Goal: Information Seeking & Learning: Learn about a topic

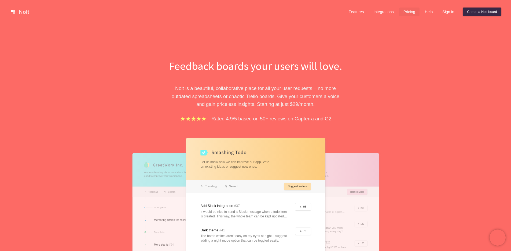
click at [407, 11] on link "Pricing" at bounding box center [409, 12] width 20 height 9
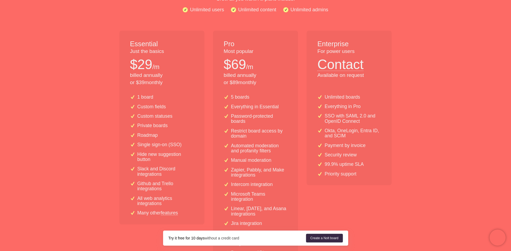
scroll to position [96, 0]
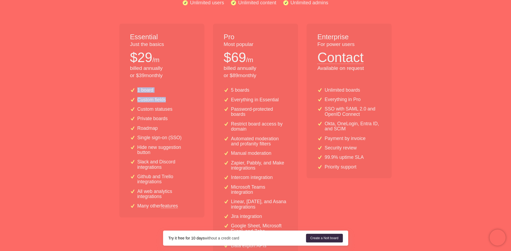
drag, startPoint x: 136, startPoint y: 90, endPoint x: 185, endPoint y: 102, distance: 50.2
click at [185, 102] on div "1 board Custom fields Custom statuses Private boards Roadmap Single sign-on (SS…" at bounding box center [161, 150] width 85 height 134
click at [185, 102] on div "Custom fields" at bounding box center [162, 99] width 64 height 5
drag, startPoint x: 183, startPoint y: 101, endPoint x: 125, endPoint y: 86, distance: 59.7
click at [125, 86] on div "1 board Custom fields Custom statuses Private boards Roadmap Single sign-on (SS…" at bounding box center [161, 150] width 85 height 134
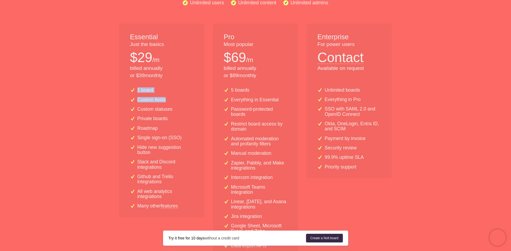
click at [125, 86] on div "1 board Custom fields Custom statuses Private boards Roadmap Single sign-on (SS…" at bounding box center [161, 150] width 85 height 134
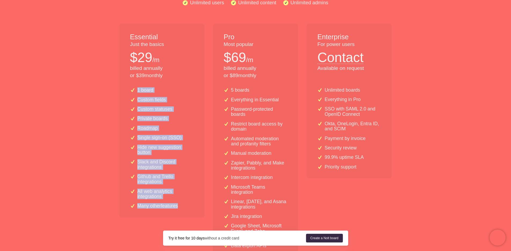
drag, startPoint x: 131, startPoint y: 87, endPoint x: 190, endPoint y: 213, distance: 139.1
click at [190, 213] on div "1 board Custom fields Custom statuses Private boards Roadmap Single sign-on (SS…" at bounding box center [161, 150] width 85 height 134
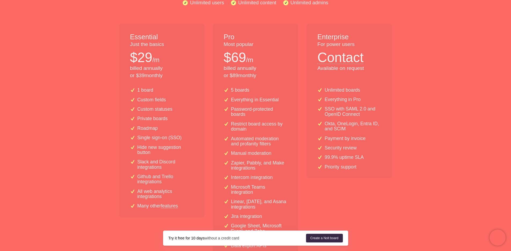
click at [190, 213] on div "1 board Custom fields Custom statuses Private boards Roadmap Single sign-on (SS…" at bounding box center [161, 150] width 85 height 134
drag, startPoint x: 189, startPoint y: 208, endPoint x: 132, endPoint y: 83, distance: 137.7
click at [132, 83] on div "Essential Just the basics $ 29 /m billed annually or $ 39 monthly 1 board Custo…" at bounding box center [161, 148] width 85 height 248
click at [132, 83] on div "Essential Just the basics $ 29 /m billed annually or $ 39 monthly" at bounding box center [161, 54] width 85 height 60
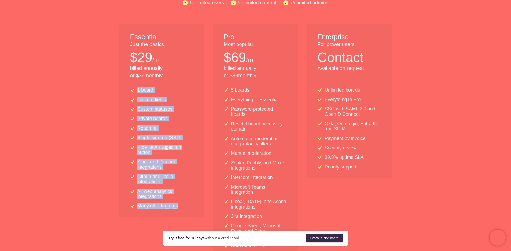
drag, startPoint x: 135, startPoint y: 86, endPoint x: 203, endPoint y: 206, distance: 138.4
click at [203, 206] on div "1 board Custom fields Custom statuses Private boards Roadmap Single sign-on (SS…" at bounding box center [161, 150] width 85 height 134
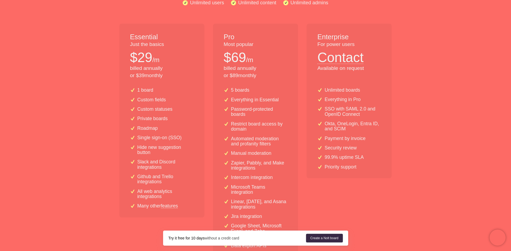
drag, startPoint x: 203, startPoint y: 206, endPoint x: 203, endPoint y: 201, distance: 5.4
click at [203, 206] on div "1 board Custom fields Custom statuses Private boards Roadmap Single sign-on (SS…" at bounding box center [161, 150] width 85 height 134
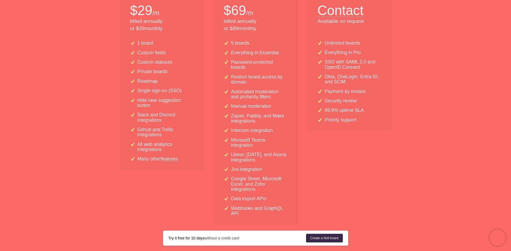
scroll to position [188, 0]
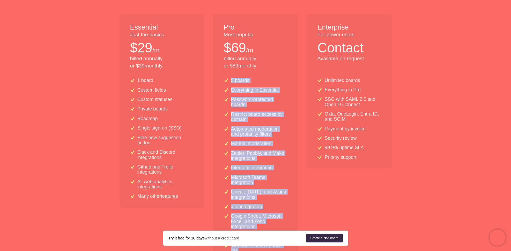
drag, startPoint x: 271, startPoint y: 170, endPoint x: 224, endPoint y: 78, distance: 103.7
click at [224, 78] on div "5 boards Everything in Essential Password-protected boards Restrict board acces…" at bounding box center [255, 168] width 85 height 188
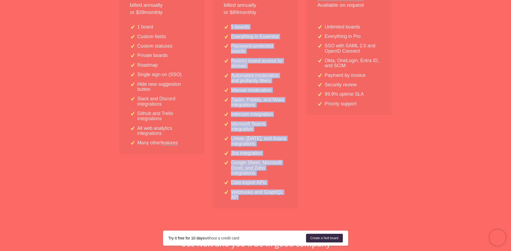
scroll to position [191, 0]
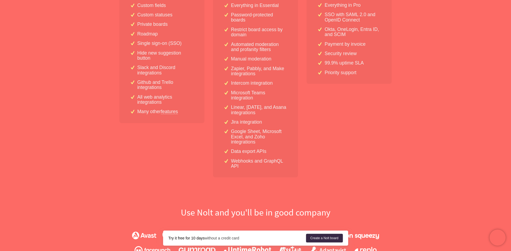
click at [337, 126] on div "Enterprise For power users Contact Available on request Unlimited boards Everyt…" at bounding box center [349, 53] width 85 height 248
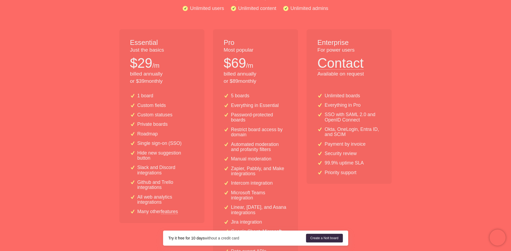
scroll to position [0, 0]
